Goal: Task Accomplishment & Management: Complete application form

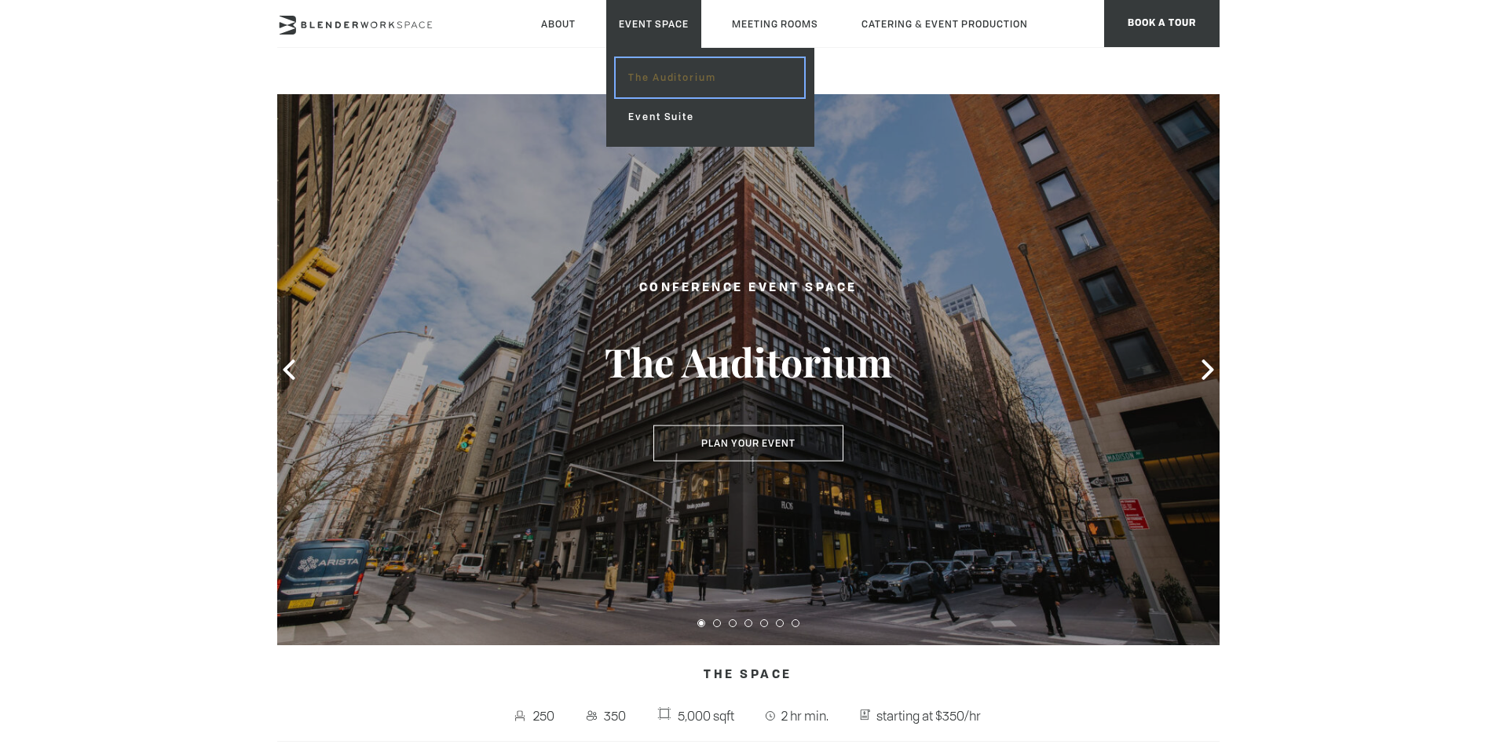
click at [721, 75] on link "The Auditorium" at bounding box center [710, 77] width 188 height 39
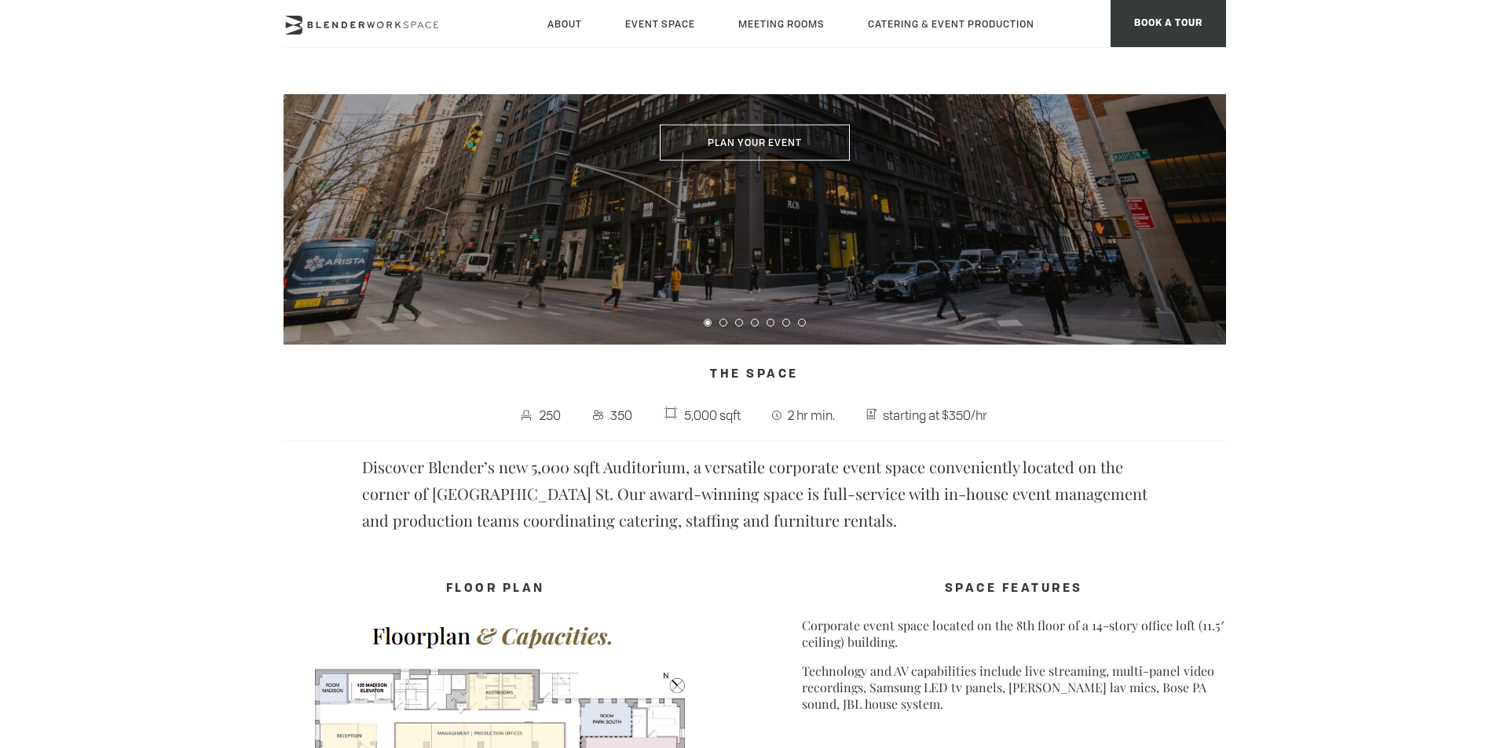
scroll to position [314, 0]
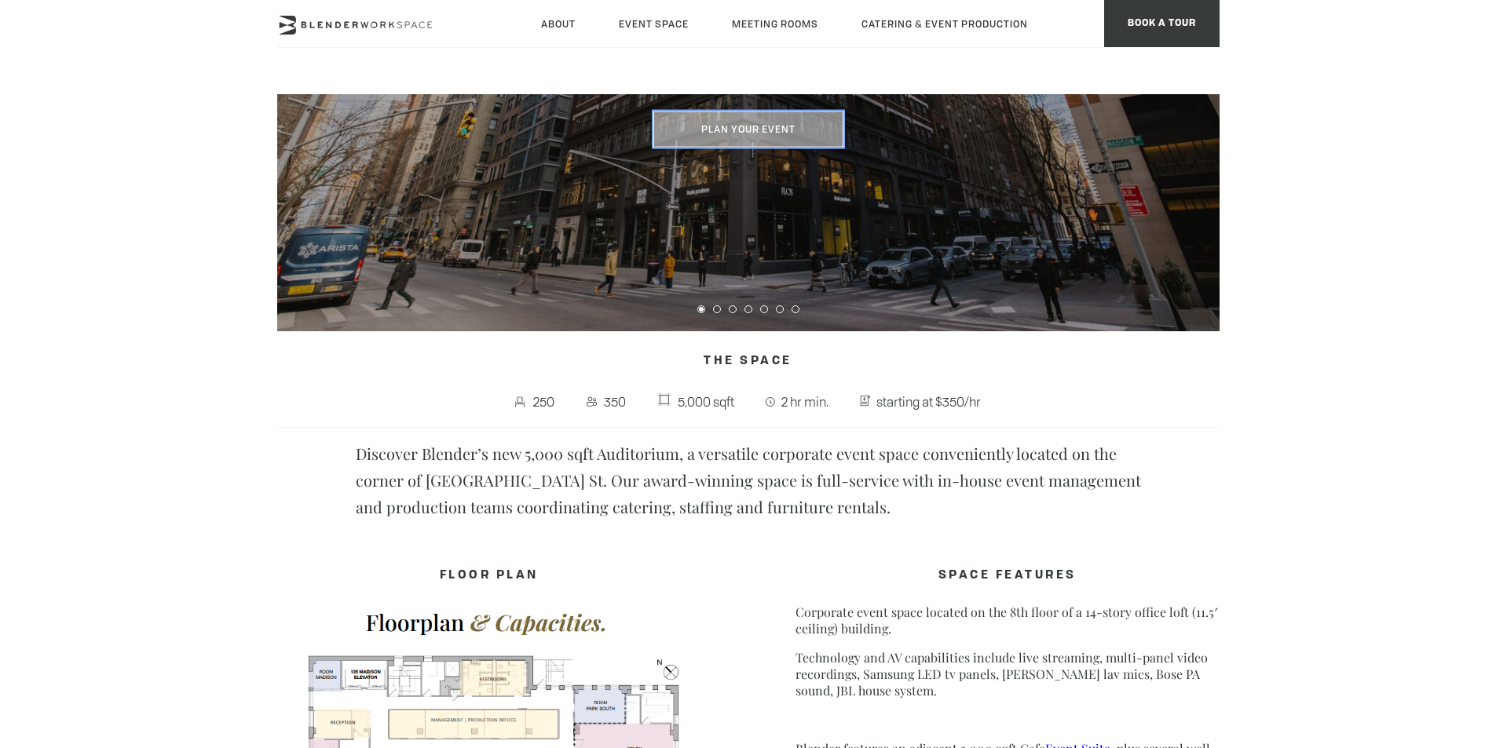
click at [815, 133] on button "Plan Your Event" at bounding box center [748, 130] width 190 height 36
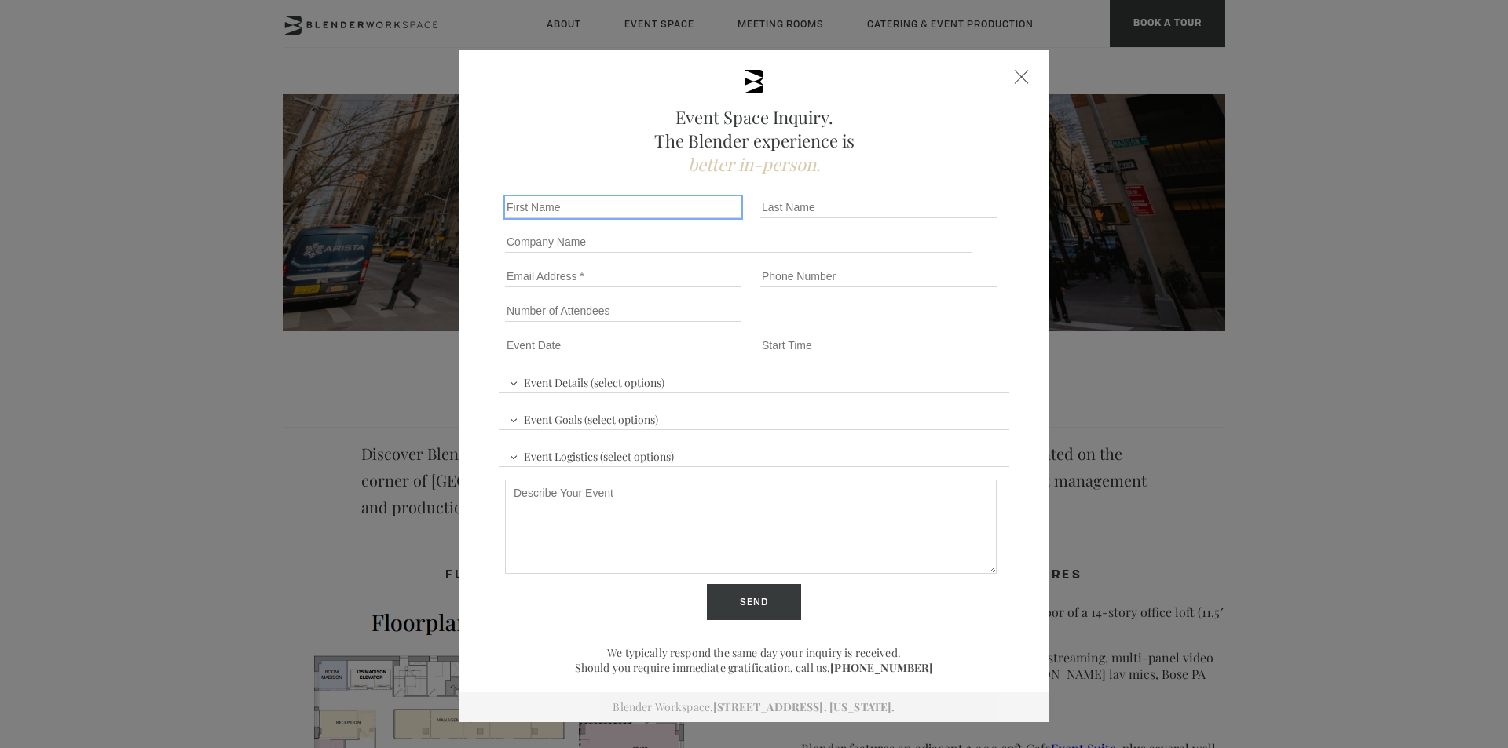
click at [685, 202] on input "First name *" at bounding box center [623, 207] width 236 height 22
type input "Martina"
click at [855, 203] on input "Last name *" at bounding box center [878, 207] width 236 height 22
type input "Schenone"
click at [721, 240] on input "Company name" at bounding box center [738, 242] width 467 height 22
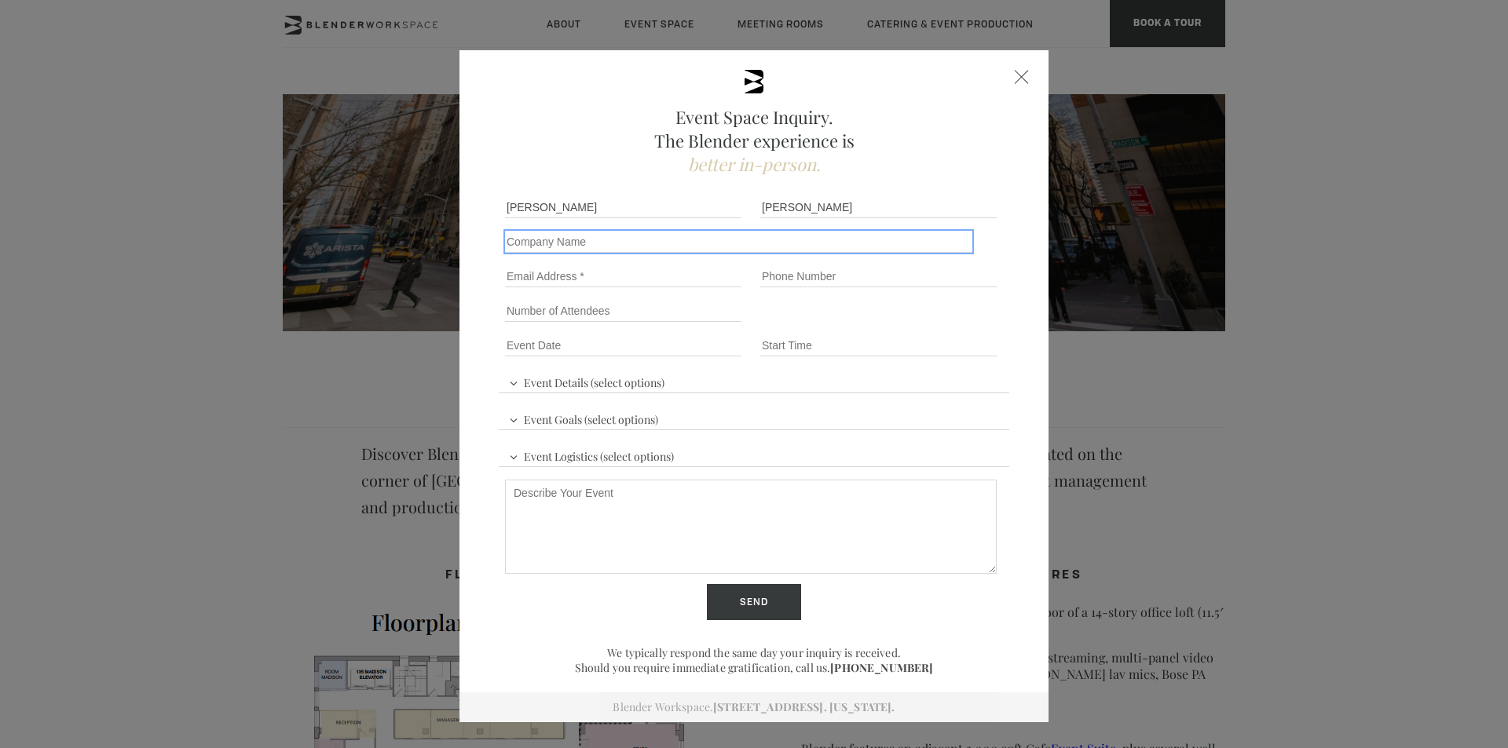
type input "School of the Art Institute of Chicago"
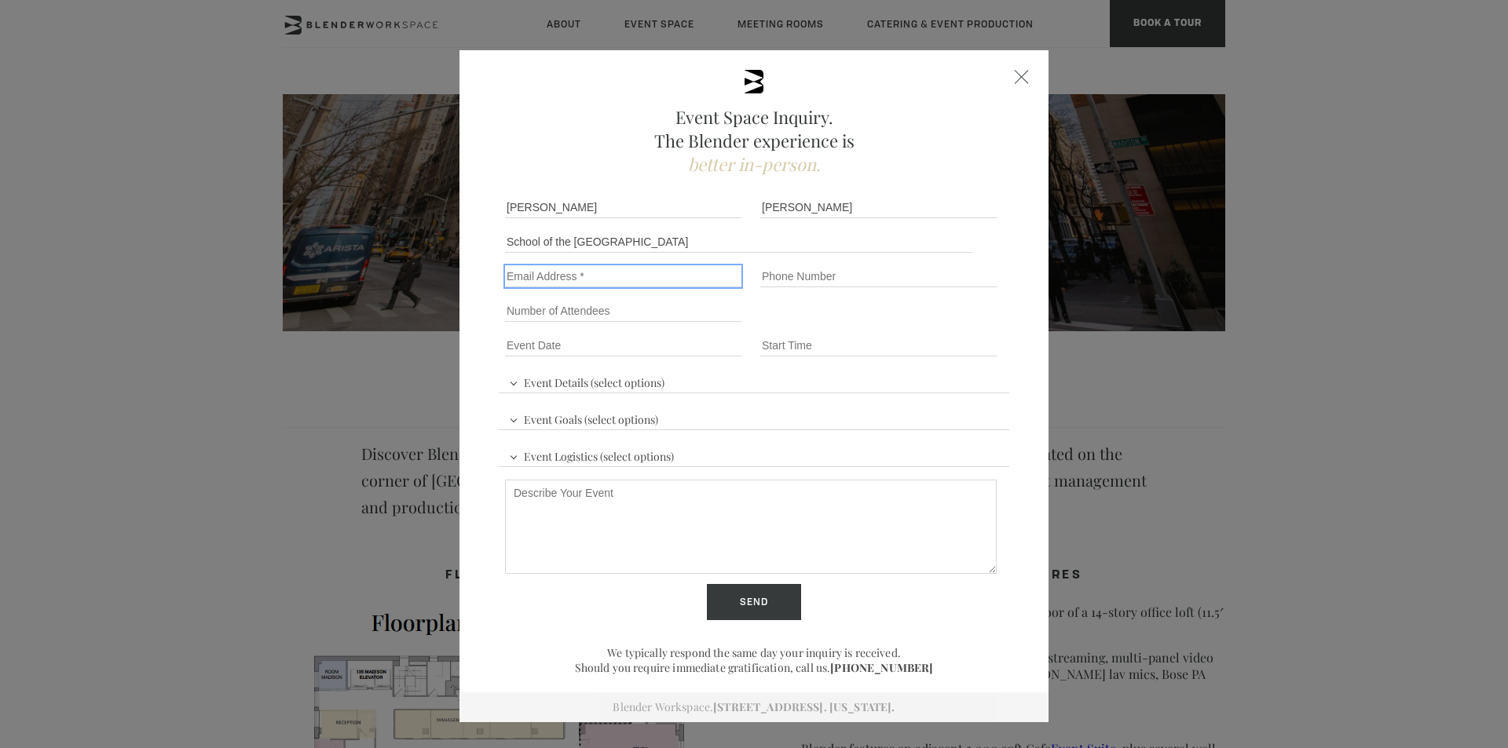
click at [655, 277] on input "Email" at bounding box center [623, 276] width 236 height 22
type input "mschenone@saic.edu"
click at [835, 260] on div "Phone number" at bounding box center [881, 276] width 255 height 35
click at [835, 272] on input "Phone number" at bounding box center [878, 276] width 236 height 22
click at [1013, 288] on div "Event Space Inquiry. The Blender experience is better in-person. Event Details …" at bounding box center [753, 386] width 589 height 672
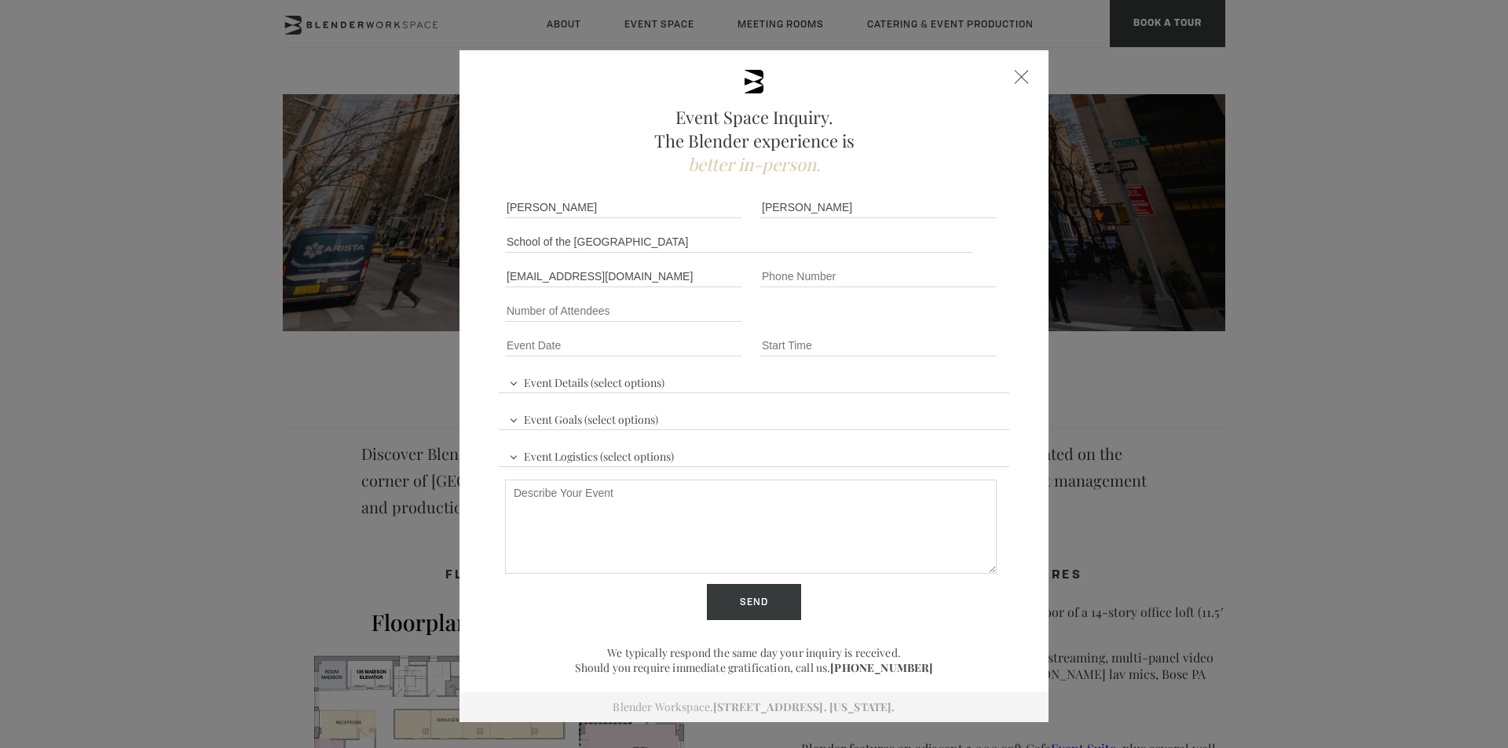
click at [867, 262] on div "Phone number" at bounding box center [881, 276] width 255 height 35
click at [859, 267] on input "Phone number" at bounding box center [878, 276] width 236 height 22
type input "(312)438-2391"
click at [715, 309] on input "Number of Attendees" at bounding box center [623, 311] width 236 height 22
type input "150"
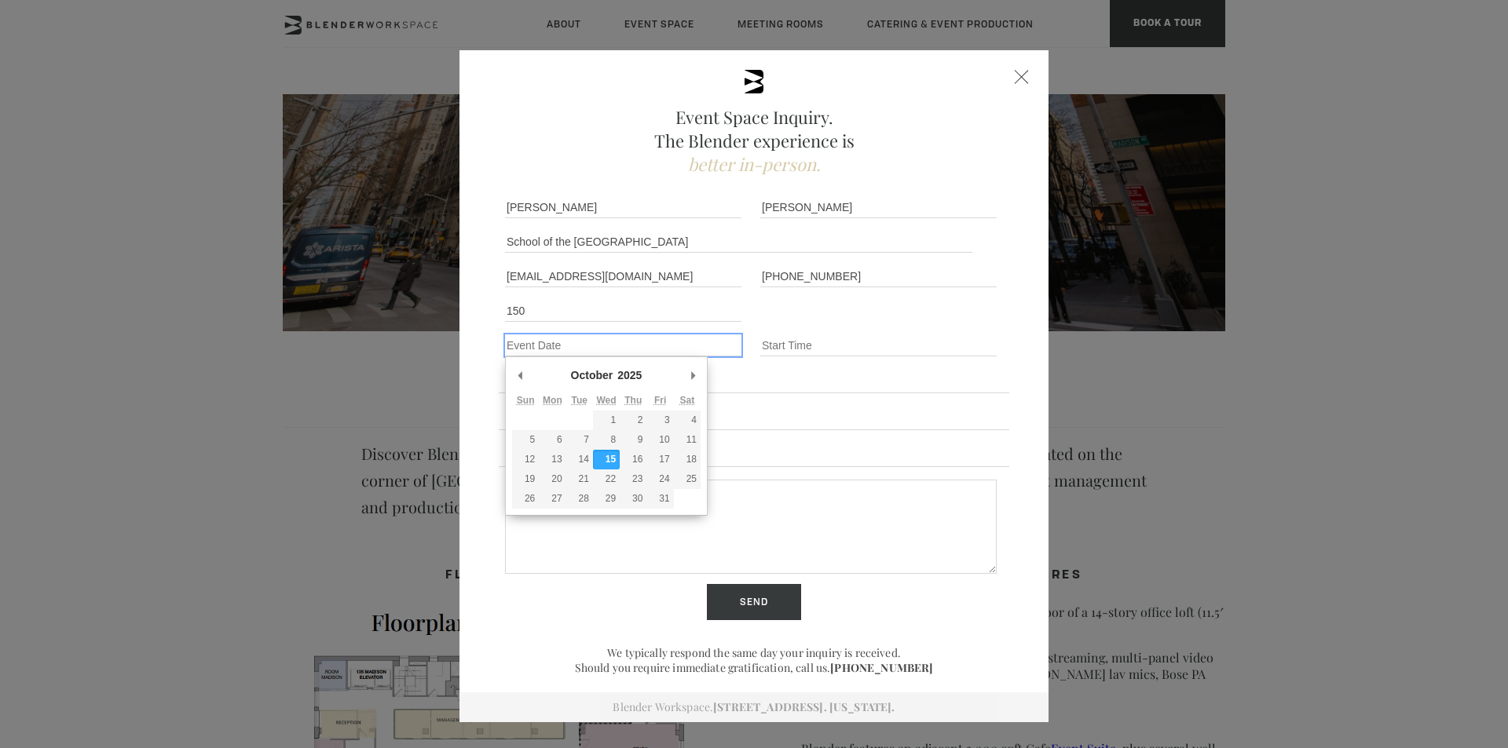
click at [667, 338] on input "Event Date *" at bounding box center [623, 346] width 236 height 22
type div "2026-03-07"
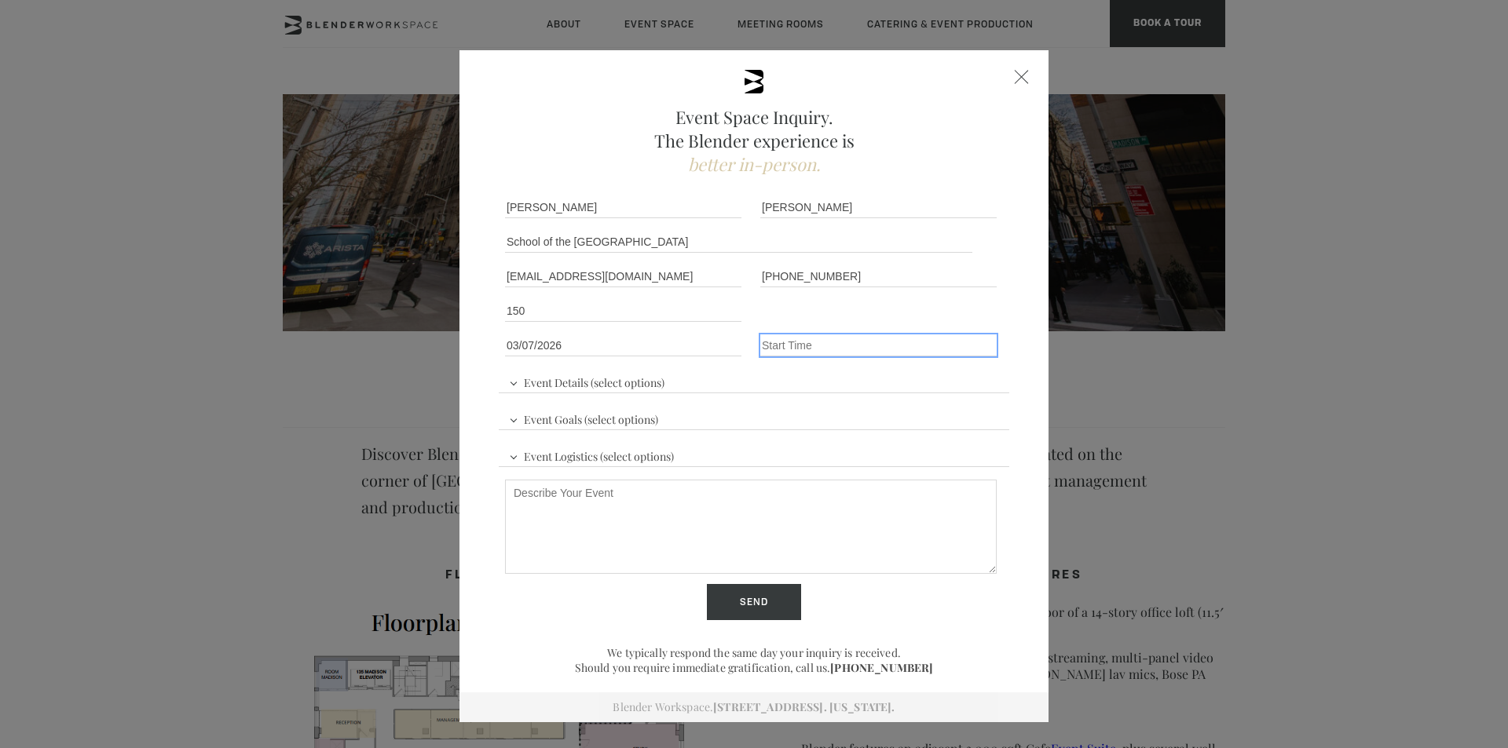
click at [871, 345] on input "Event Time" at bounding box center [878, 346] width 236 height 22
type input "10:00am"
click at [735, 377] on div "Event Details (select options) Conference Workshop Product Launch Trade Show Fu…" at bounding box center [754, 450] width 510 height 174
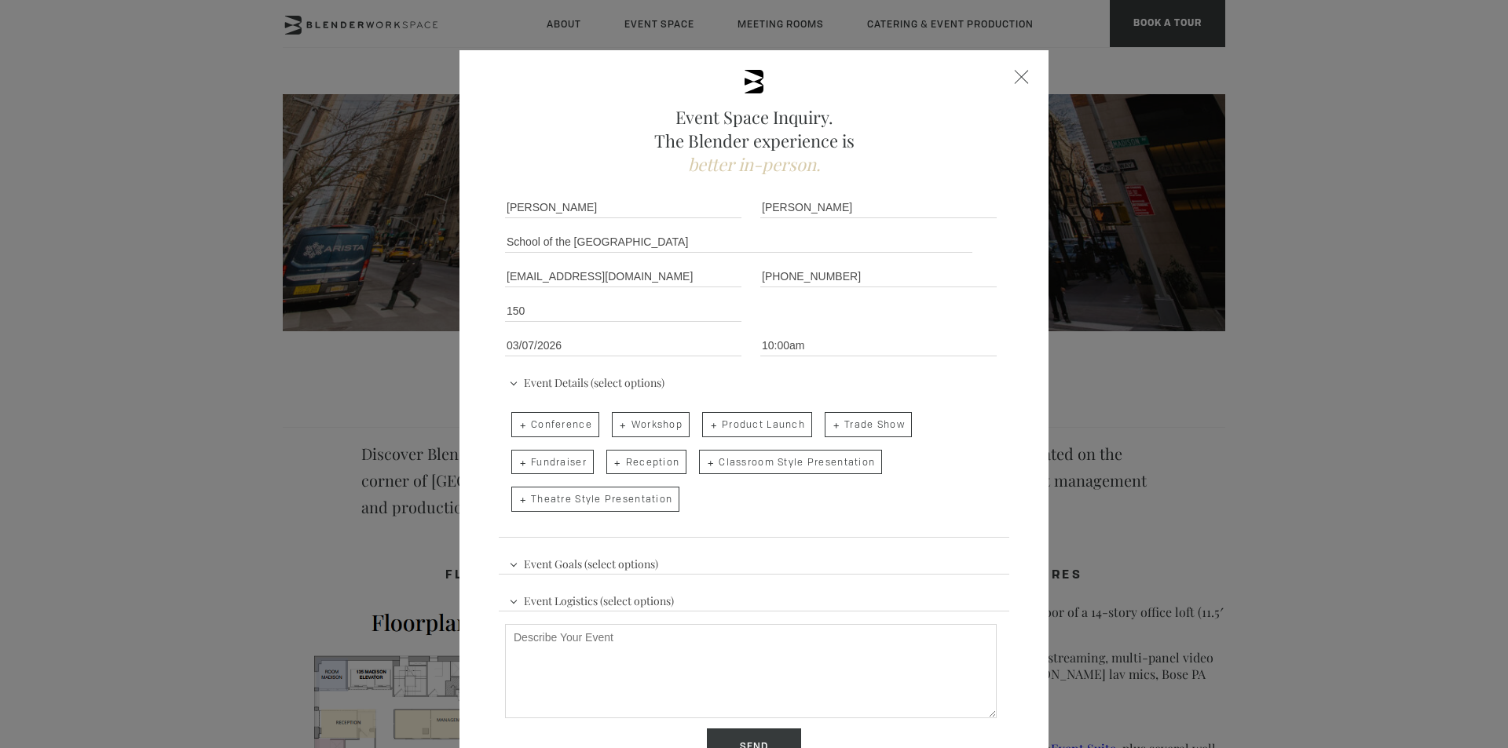
click at [568, 422] on span "Conference" at bounding box center [555, 424] width 88 height 25
click at [515, 422] on input "Conference" at bounding box center [510, 417] width 10 height 22
checkbox input "true"
click at [770, 459] on span "Classroom Style Presentation" at bounding box center [790, 462] width 183 height 25
click at [703, 459] on input "Classroom Style Presentation" at bounding box center [698, 455] width 10 height 22
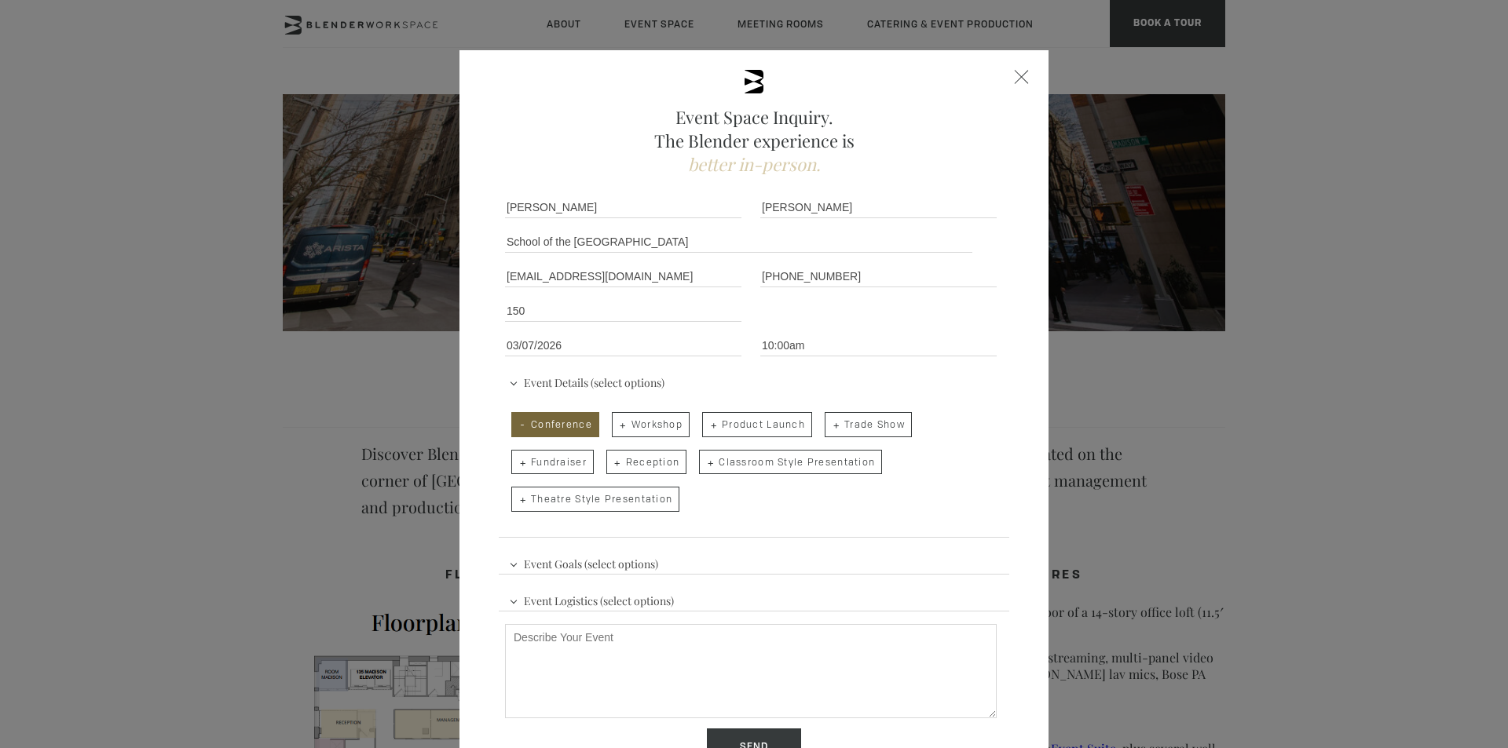
checkbox input "true"
click at [711, 558] on div "Event Goals (select options) Increase Brand Awareness Generate Leads Launch a N…" at bounding box center [754, 631] width 510 height 174
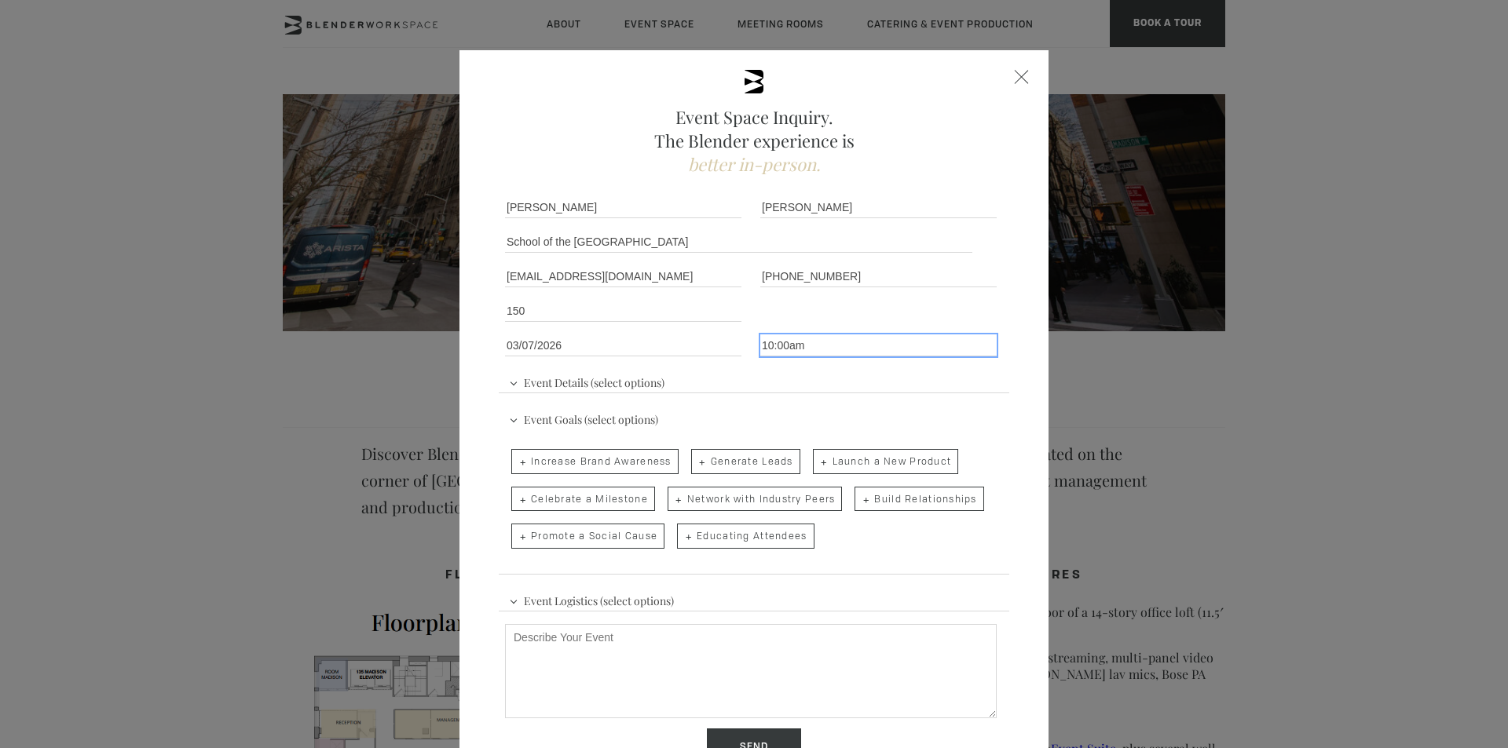
click at [766, 345] on input "10:00am" at bounding box center [878, 346] width 236 height 22
type input "11:00am"
click at [813, 651] on textarea "Describe Your Event" at bounding box center [751, 671] width 492 height 94
paste textarea "I am reaching out as I am looking for a venue to accommodate our Admitted Stude…"
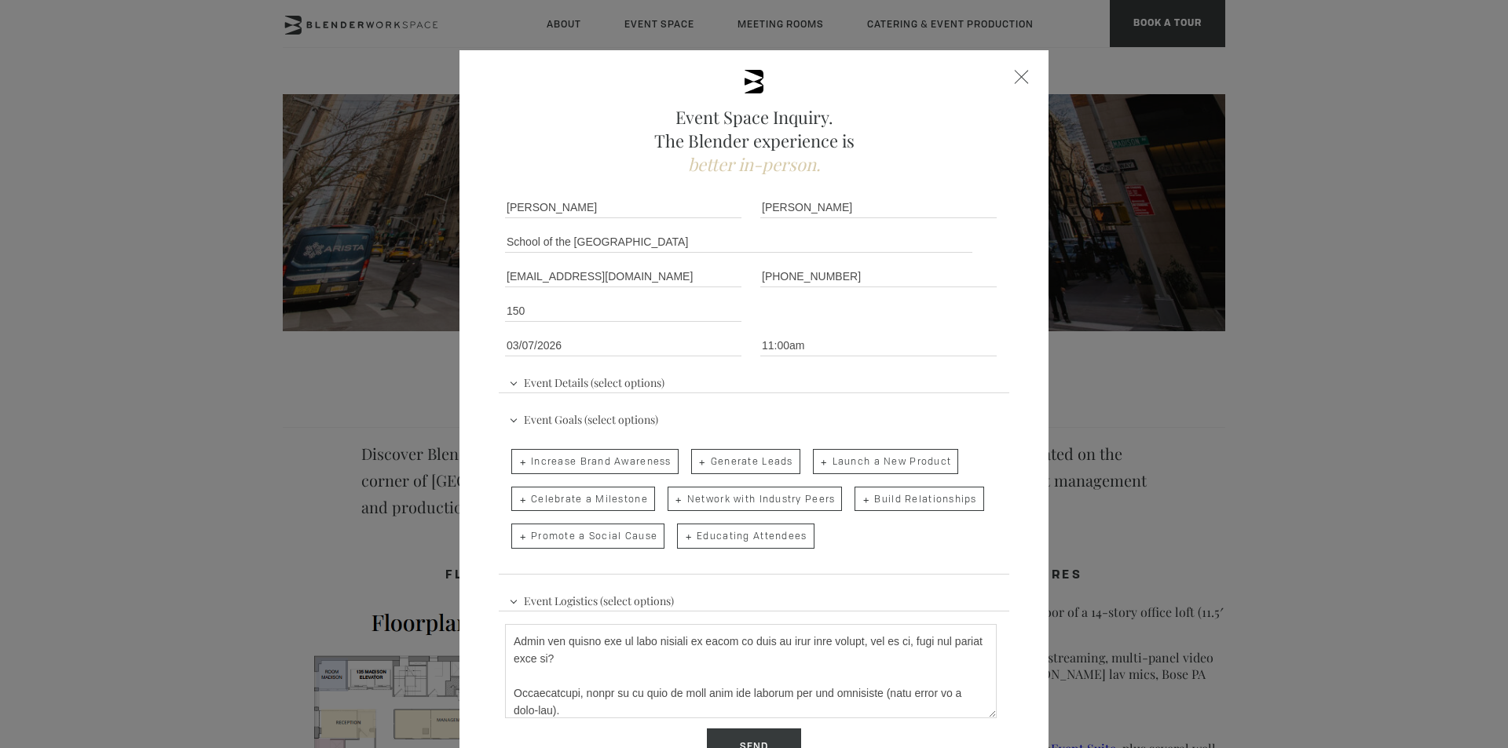
scroll to position [0, 0]
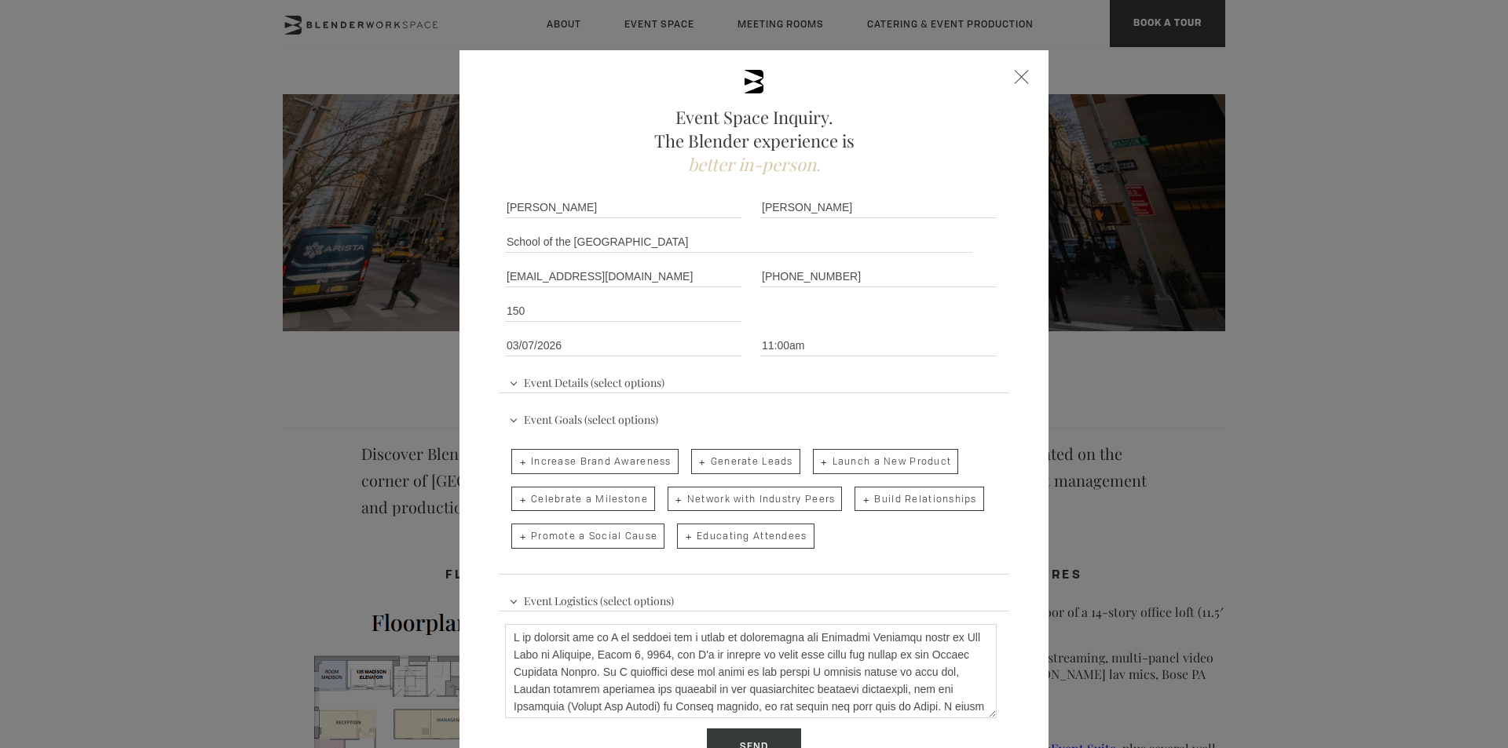
drag, startPoint x: 898, startPoint y: 658, endPoint x: 888, endPoint y: 655, distance: 10.7
click at [888, 655] on textarea "Describe Your Event" at bounding box center [751, 671] width 492 height 94
click at [946, 653] on textarea "Describe Your Event" at bounding box center [751, 671] width 492 height 94
drag, startPoint x: 955, startPoint y: 704, endPoint x: 650, endPoint y: 670, distance: 306.6
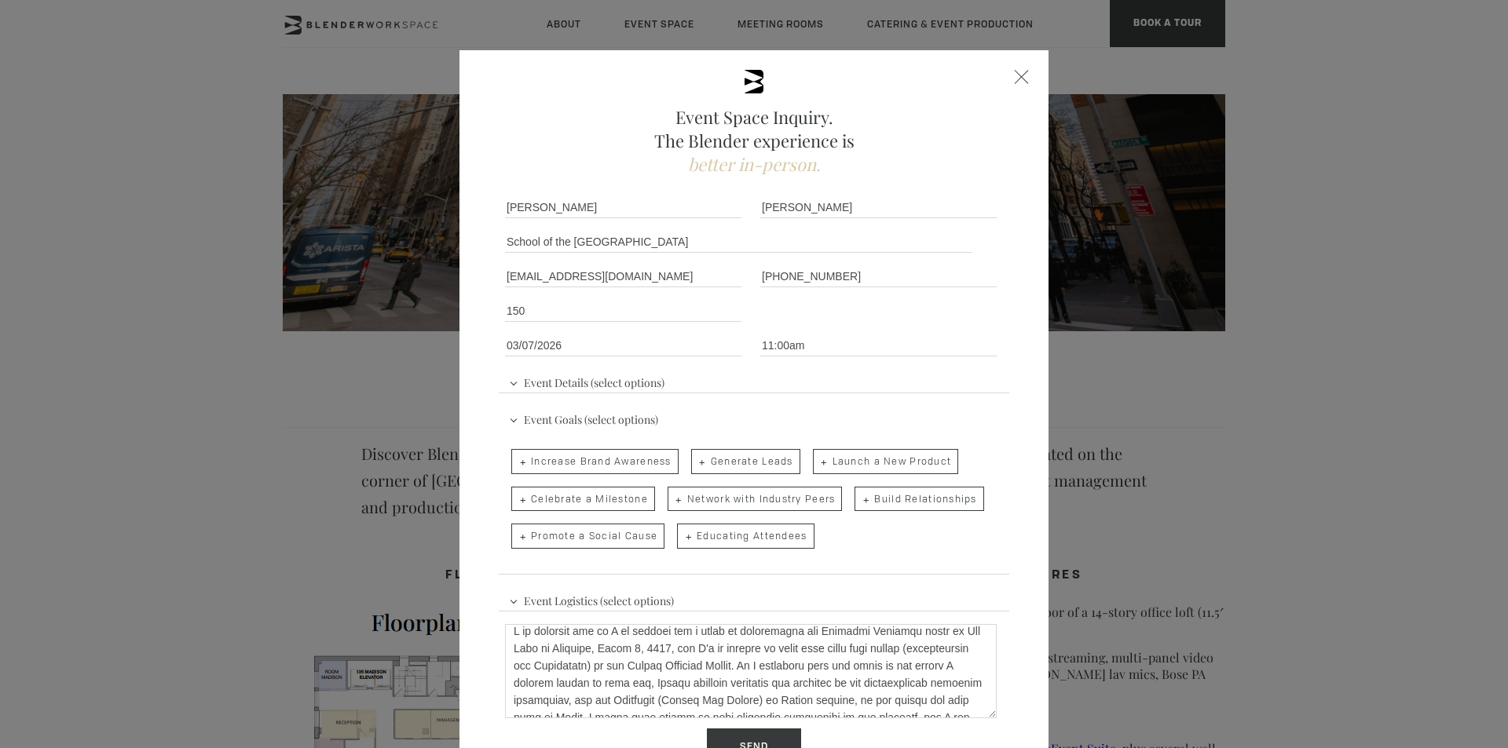
click at [650, 670] on textarea "Describe Your Event" at bounding box center [751, 671] width 492 height 94
drag, startPoint x: 908, startPoint y: 685, endPoint x: 643, endPoint y: 664, distance: 265.4
click at [643, 664] on textarea "I am reaching out as I am looking for a venue to accommodate our Admitted Stude…" at bounding box center [751, 671] width 492 height 94
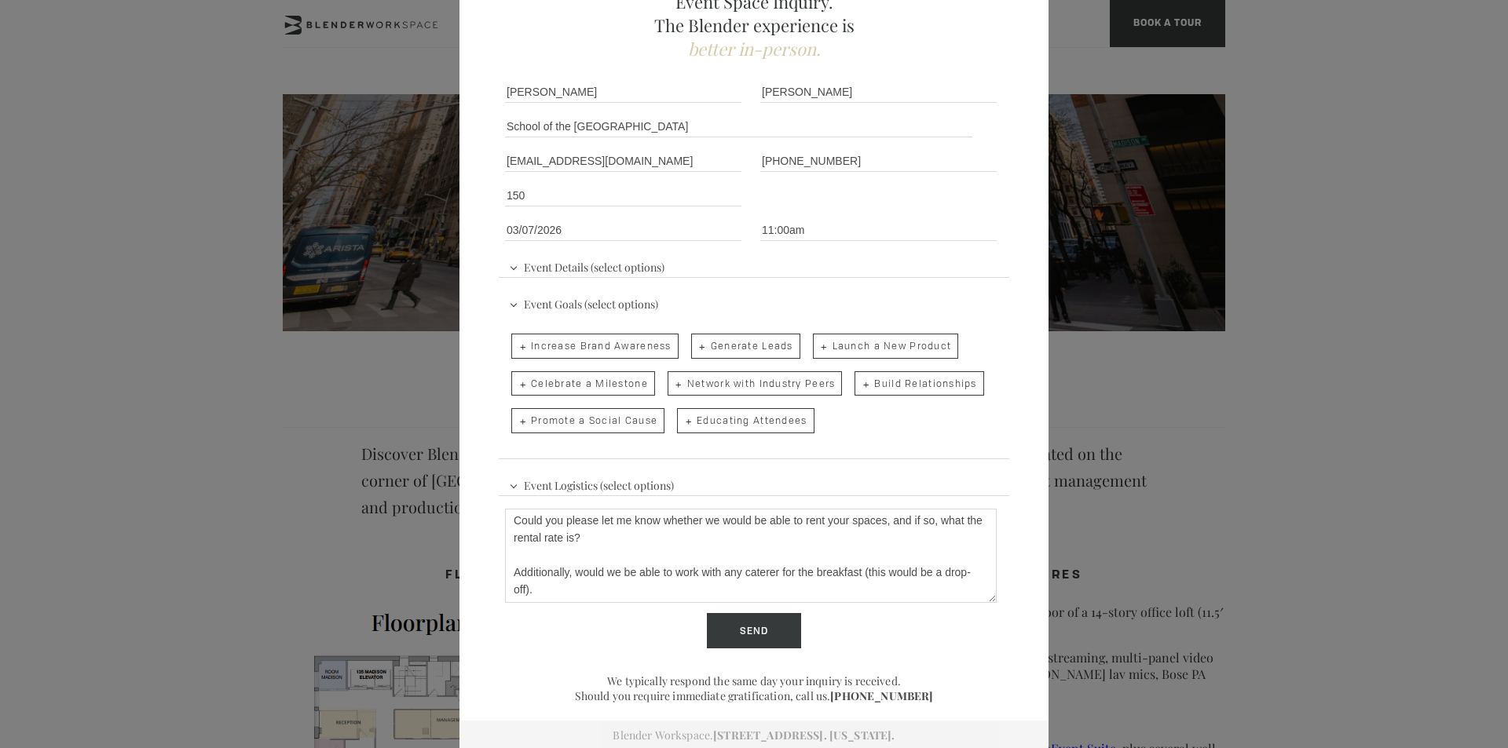
scroll to position [118, 0]
type textarea "I am reaching out as I am looking for a venue to accommodate our Admitted Stude…"
click at [744, 642] on input "Send" at bounding box center [754, 629] width 94 height 36
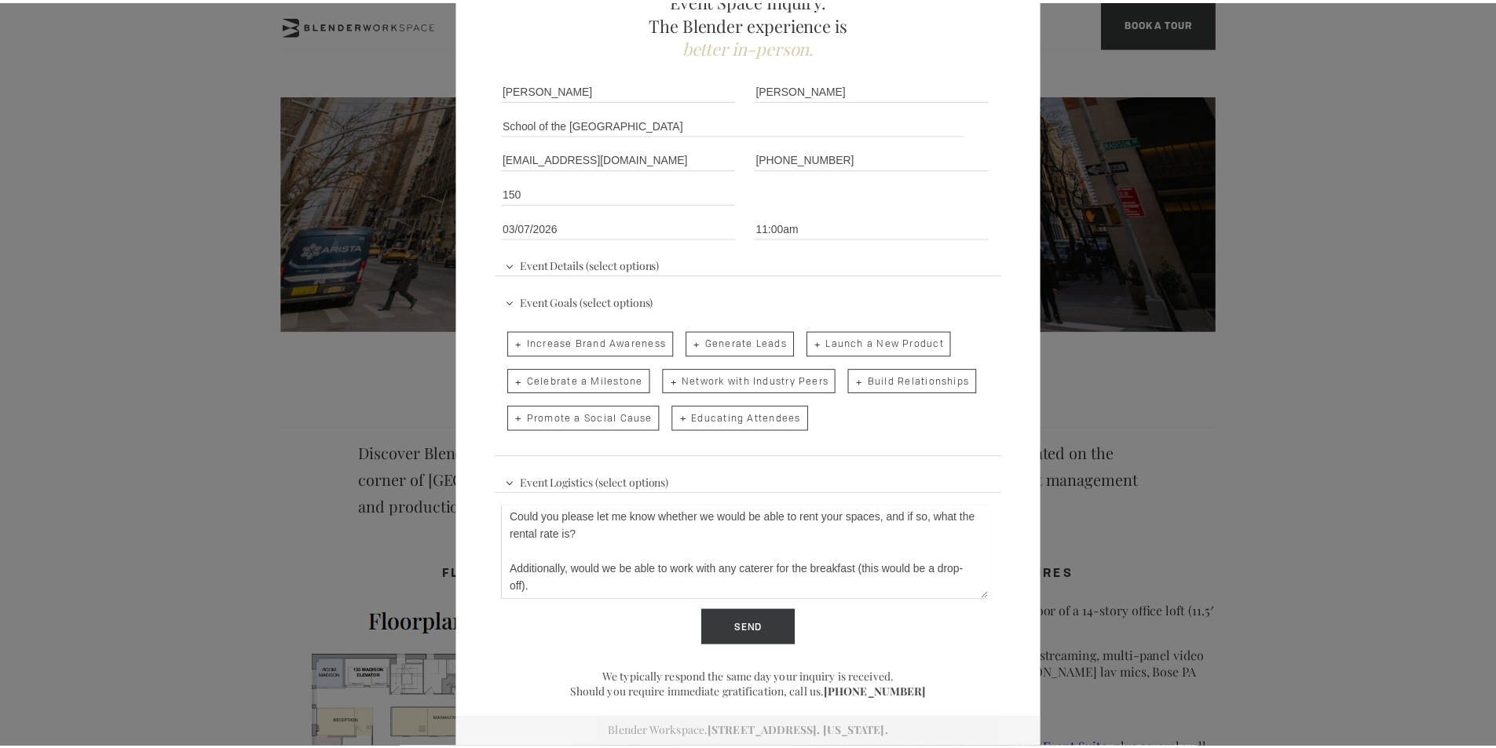
scroll to position [0, 0]
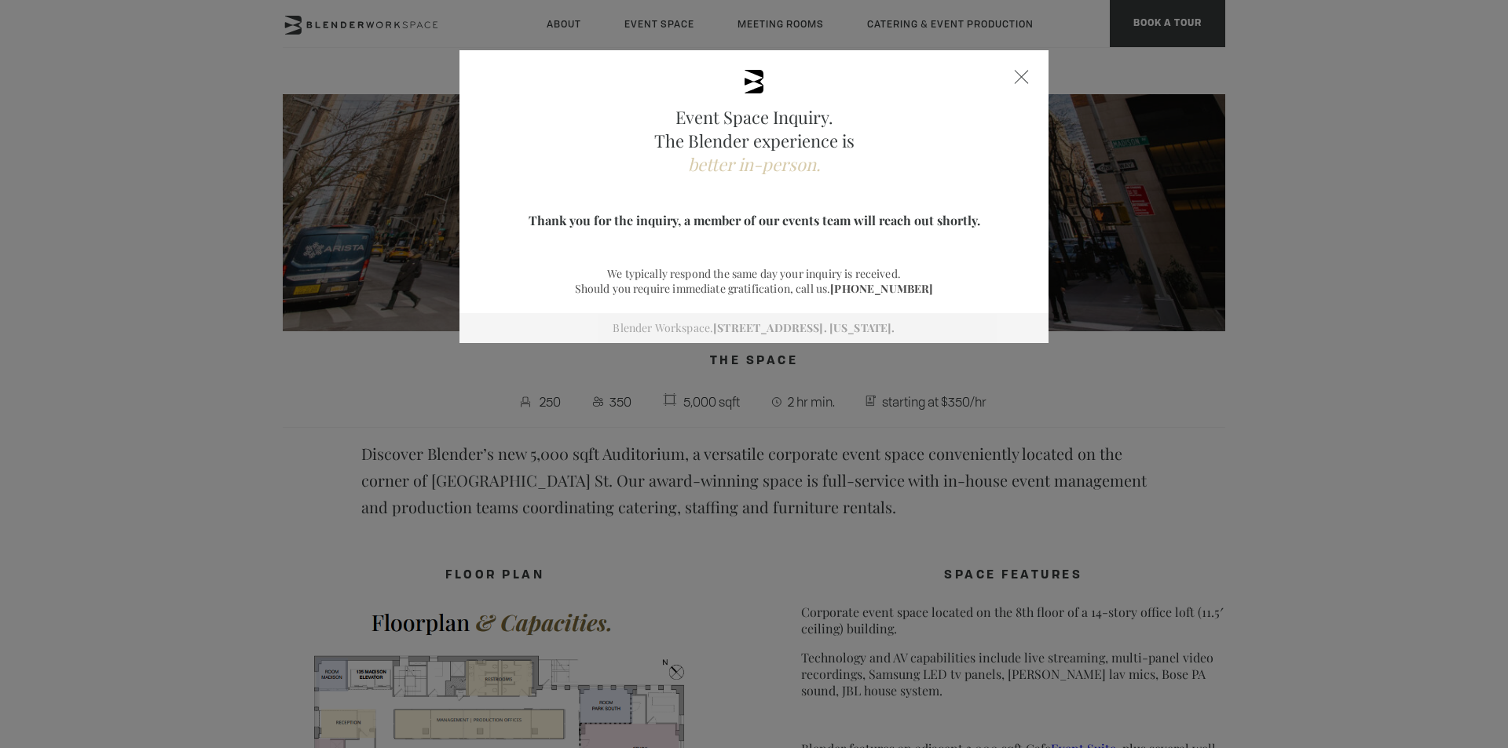
click at [1014, 83] on div at bounding box center [1021, 77] width 14 height 14
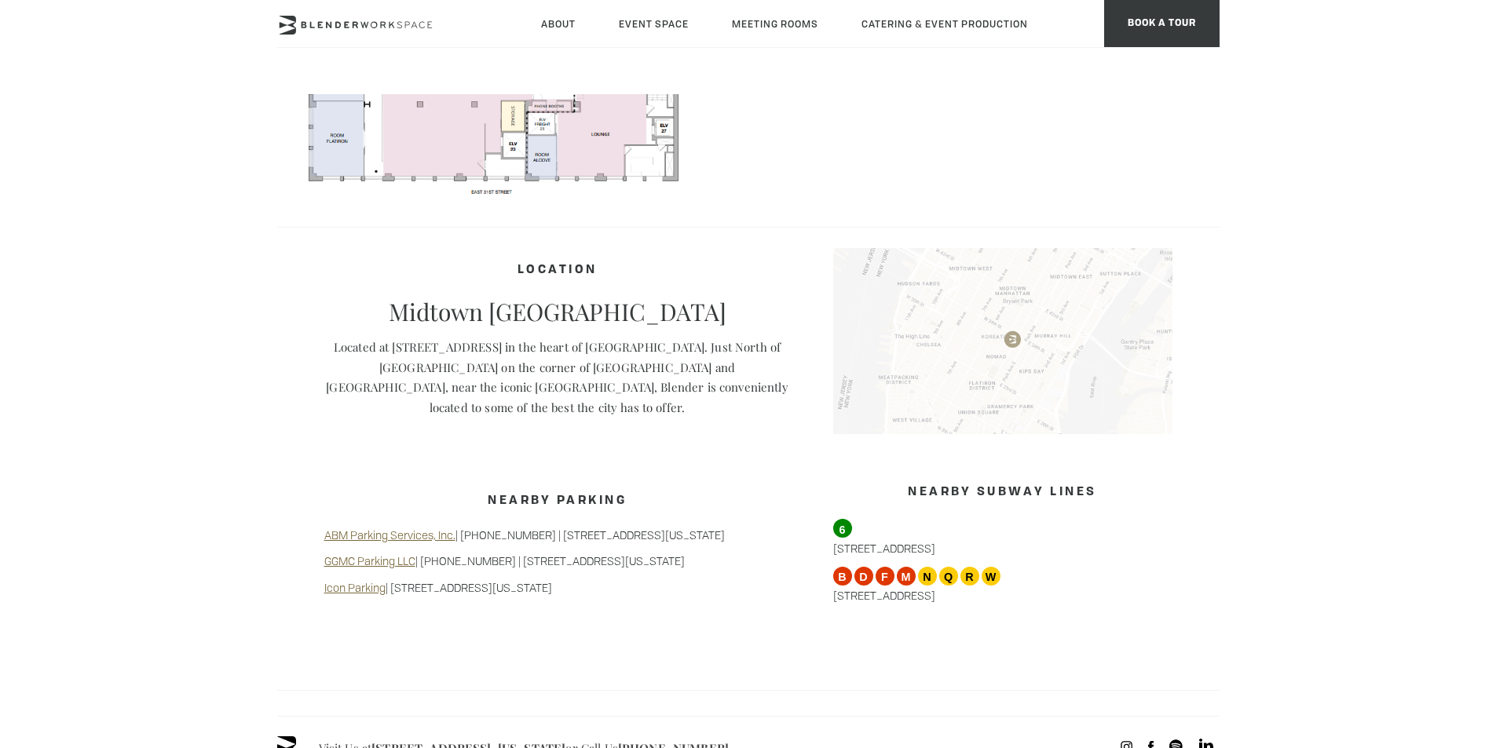
scroll to position [942, 0]
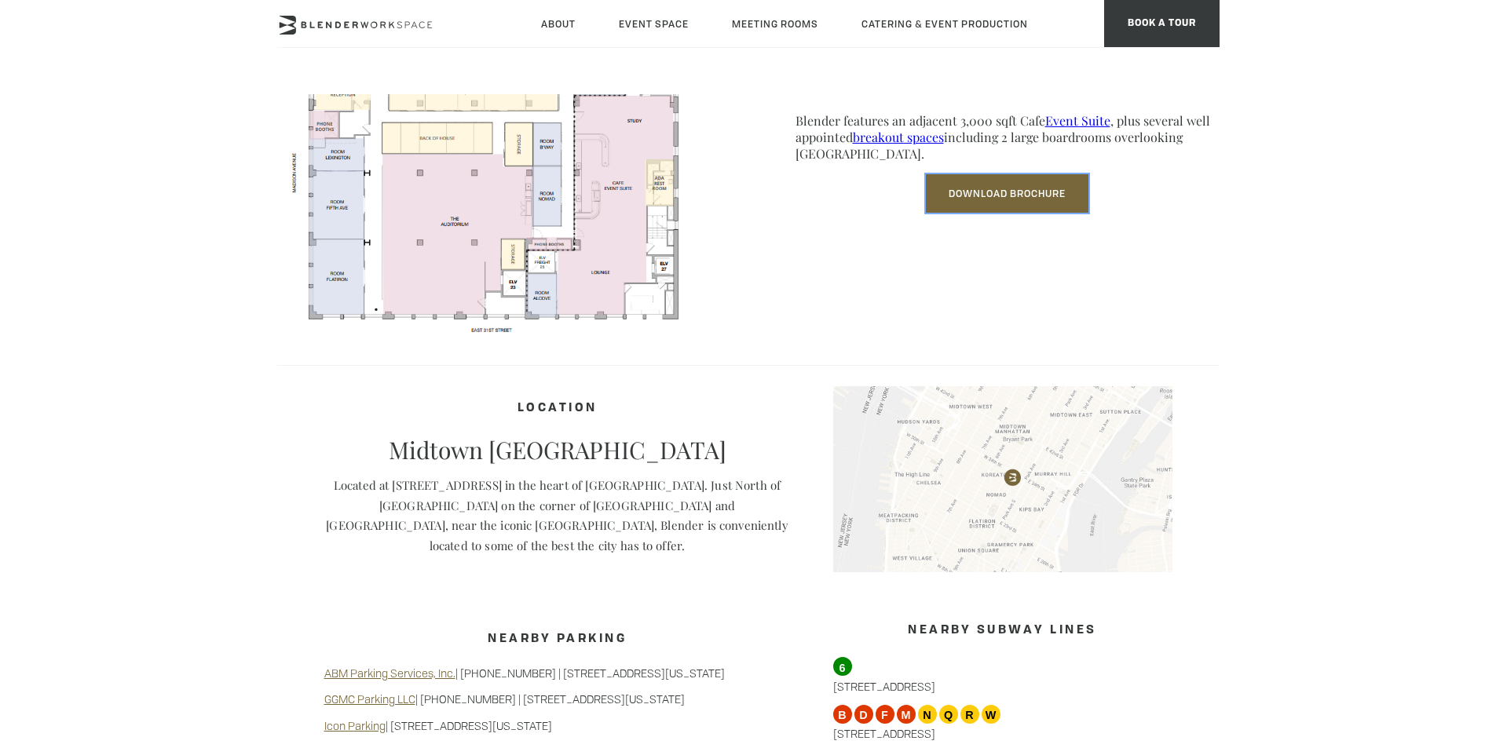
click at [1007, 201] on link "Download Brochure" at bounding box center [1007, 193] width 163 height 38
